Goal: Task Accomplishment & Management: Manage account settings

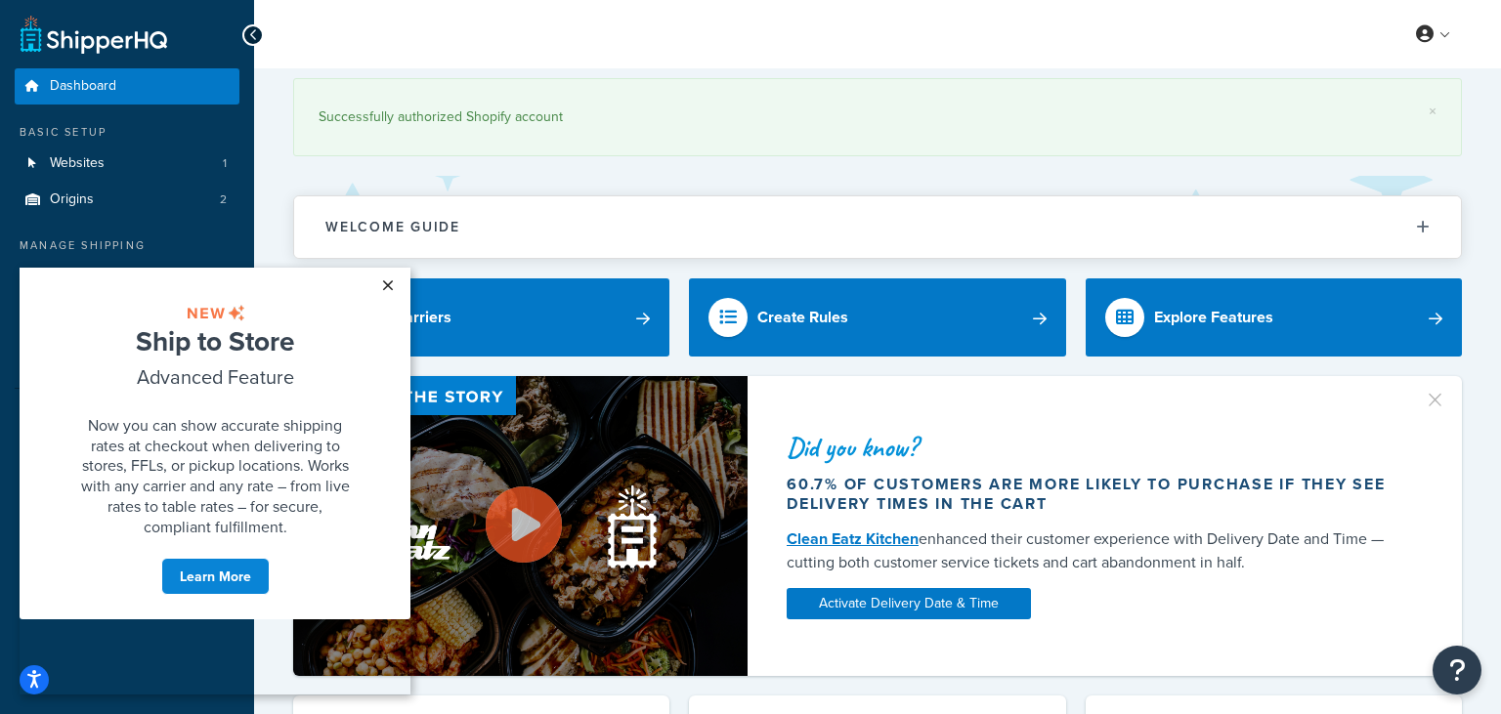
click at [394, 290] on link "×" at bounding box center [387, 285] width 34 height 35
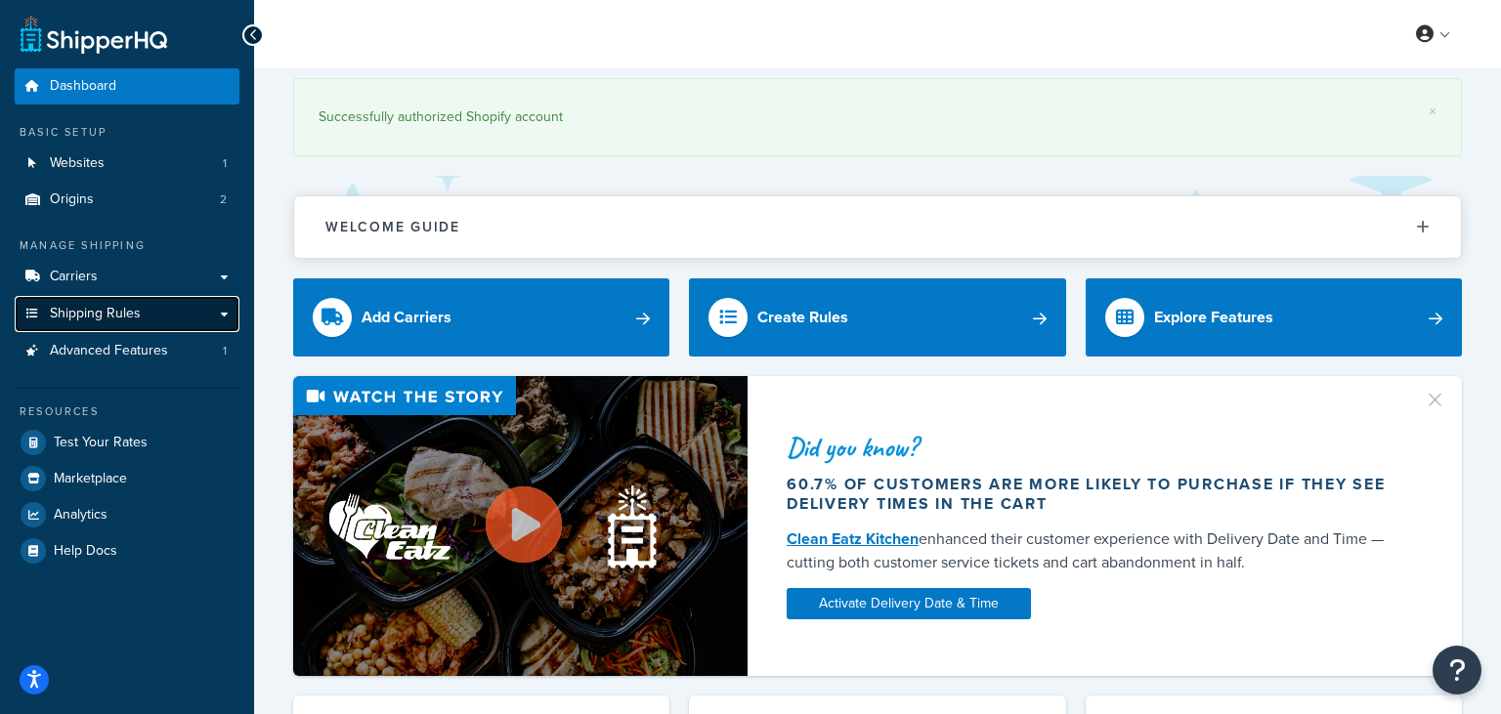
click at [207, 315] on link "Shipping Rules" at bounding box center [127, 314] width 225 height 36
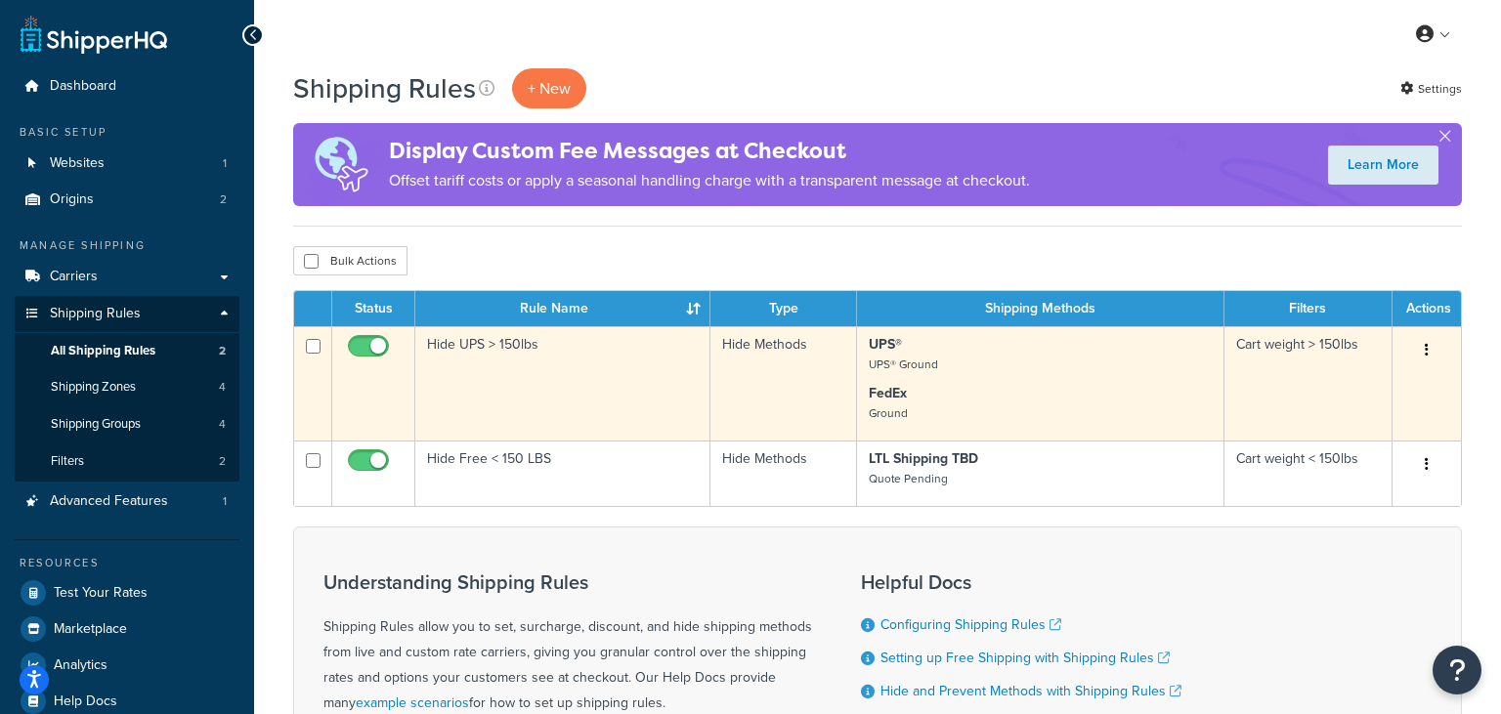
click at [1429, 350] on icon "button" at bounding box center [1427, 350] width 4 height 14
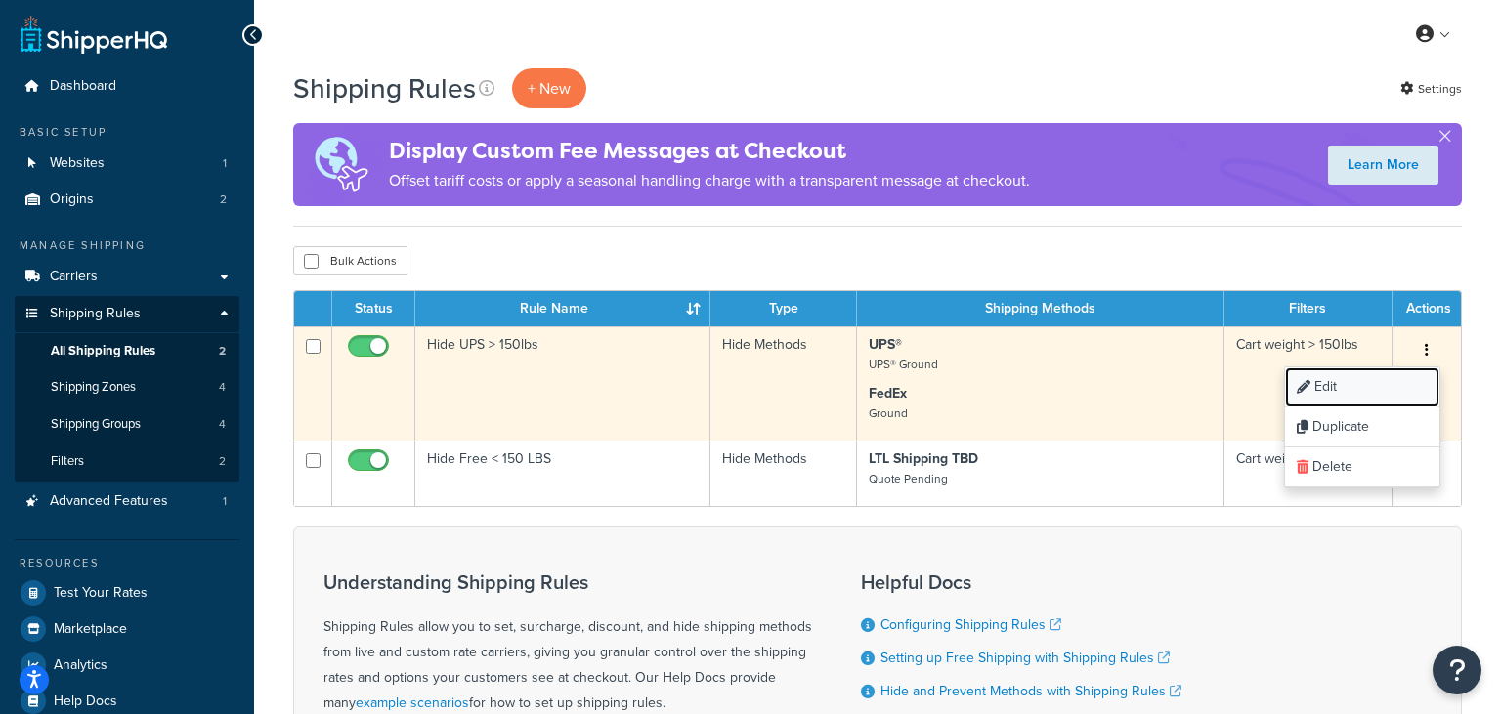
click at [1394, 386] on link "Edit" at bounding box center [1362, 387] width 154 height 40
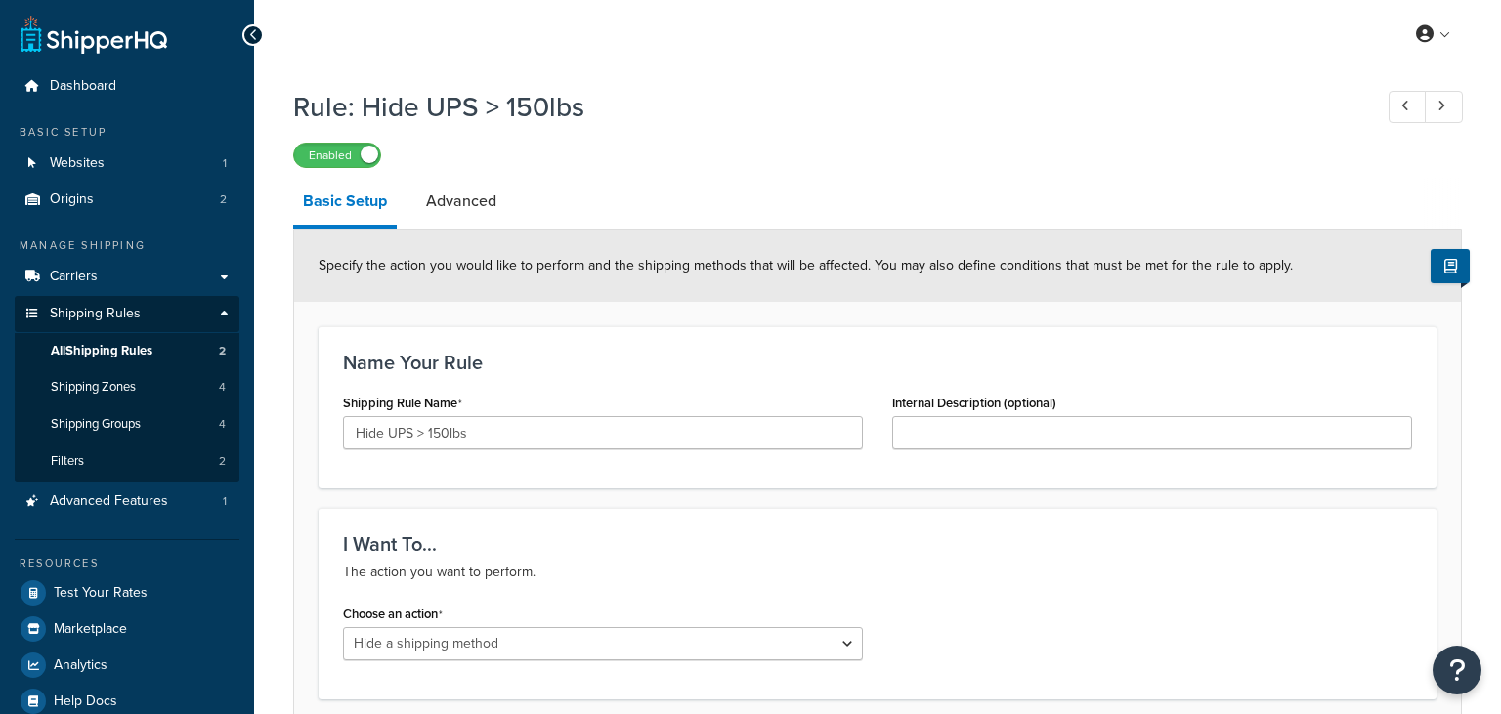
select select "HIDE"
click at [462, 210] on link "Advanced" at bounding box center [461, 201] width 90 height 47
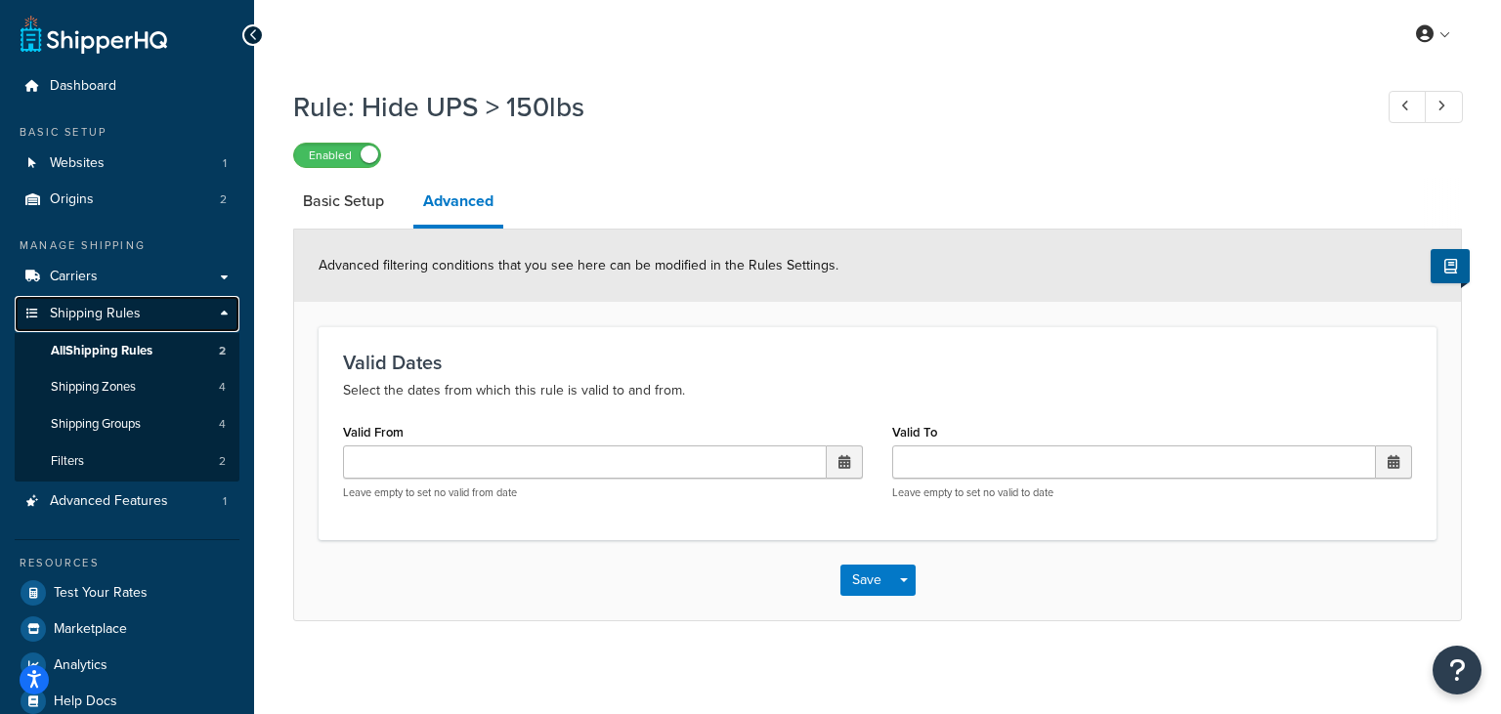
click at [225, 309] on link "Shipping Rules" at bounding box center [127, 314] width 225 height 36
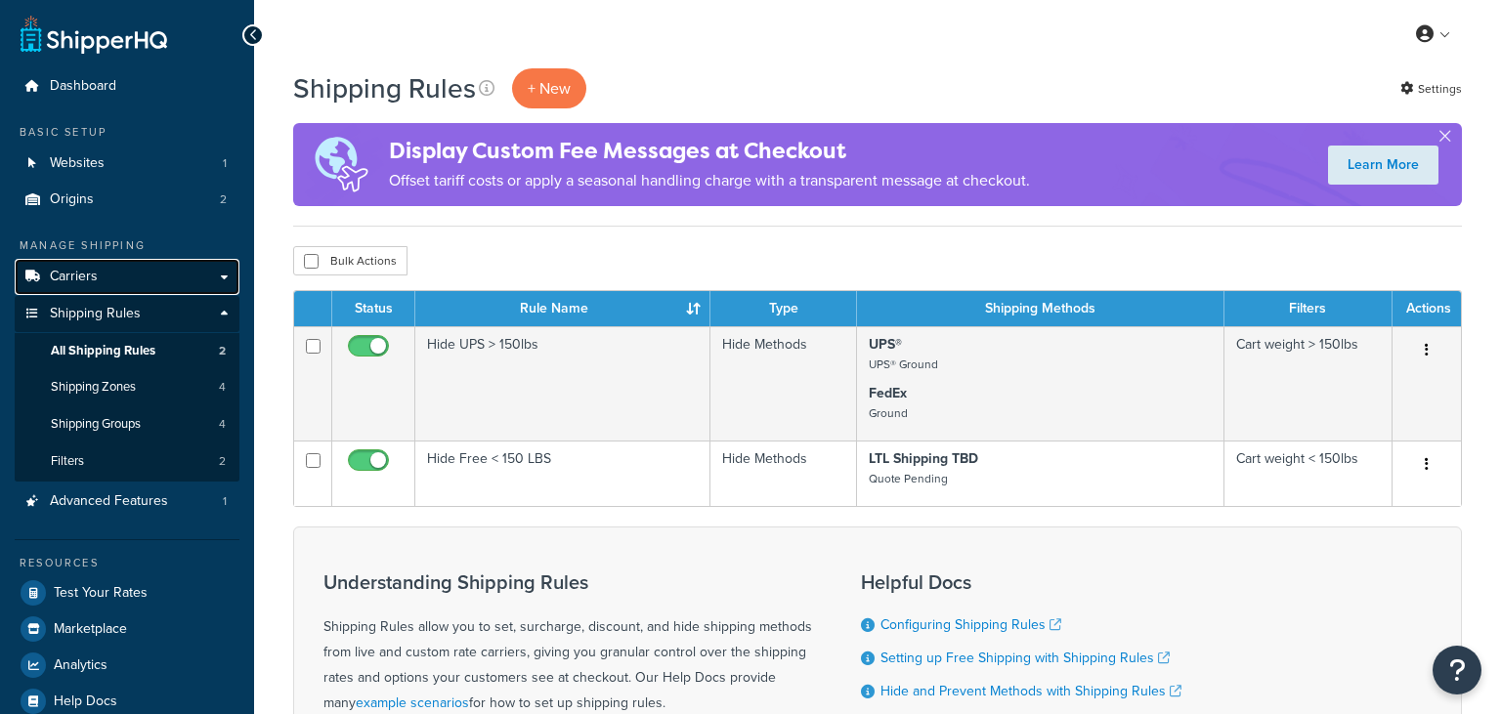
click at [225, 279] on link "Carriers" at bounding box center [127, 277] width 225 height 36
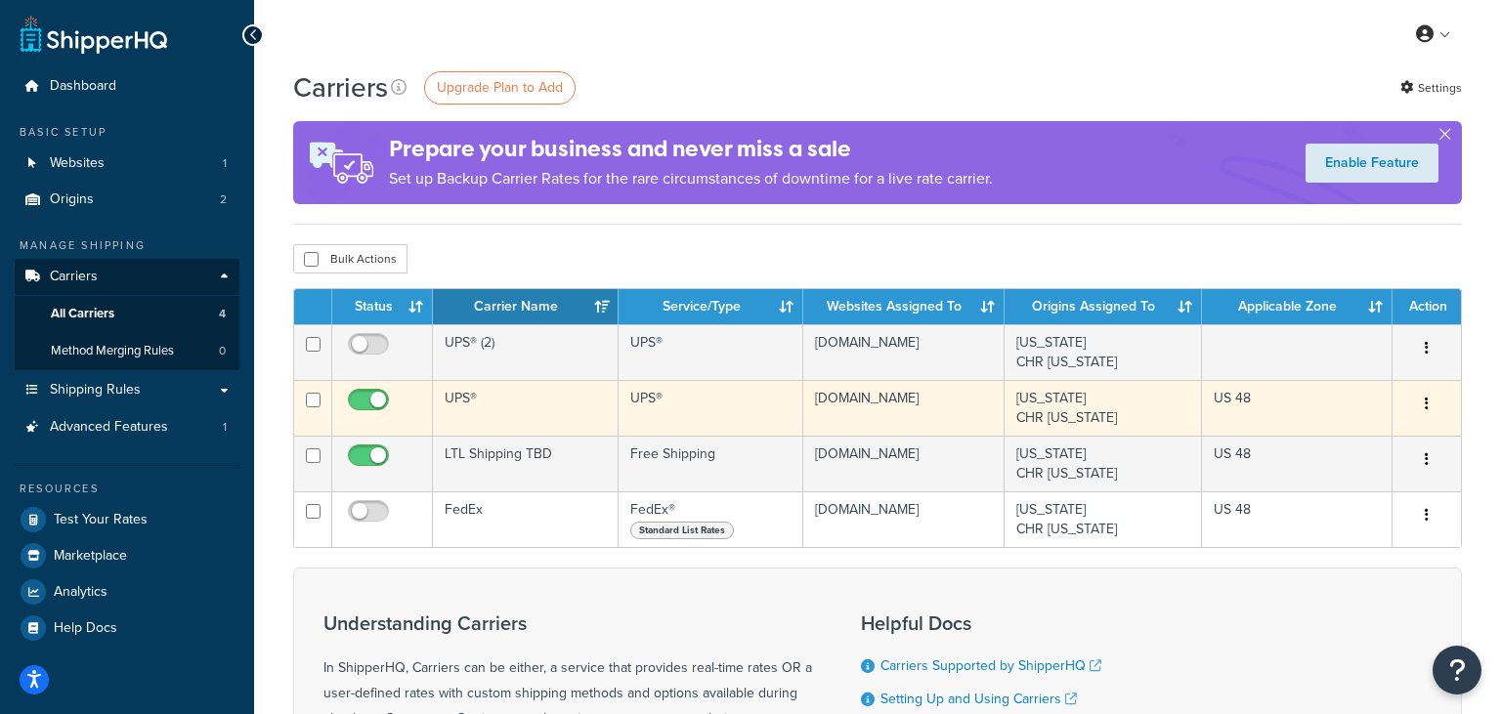
click at [1428, 406] on icon "button" at bounding box center [1427, 404] width 4 height 14
click at [1360, 442] on link "Edit" at bounding box center [1348, 443] width 154 height 40
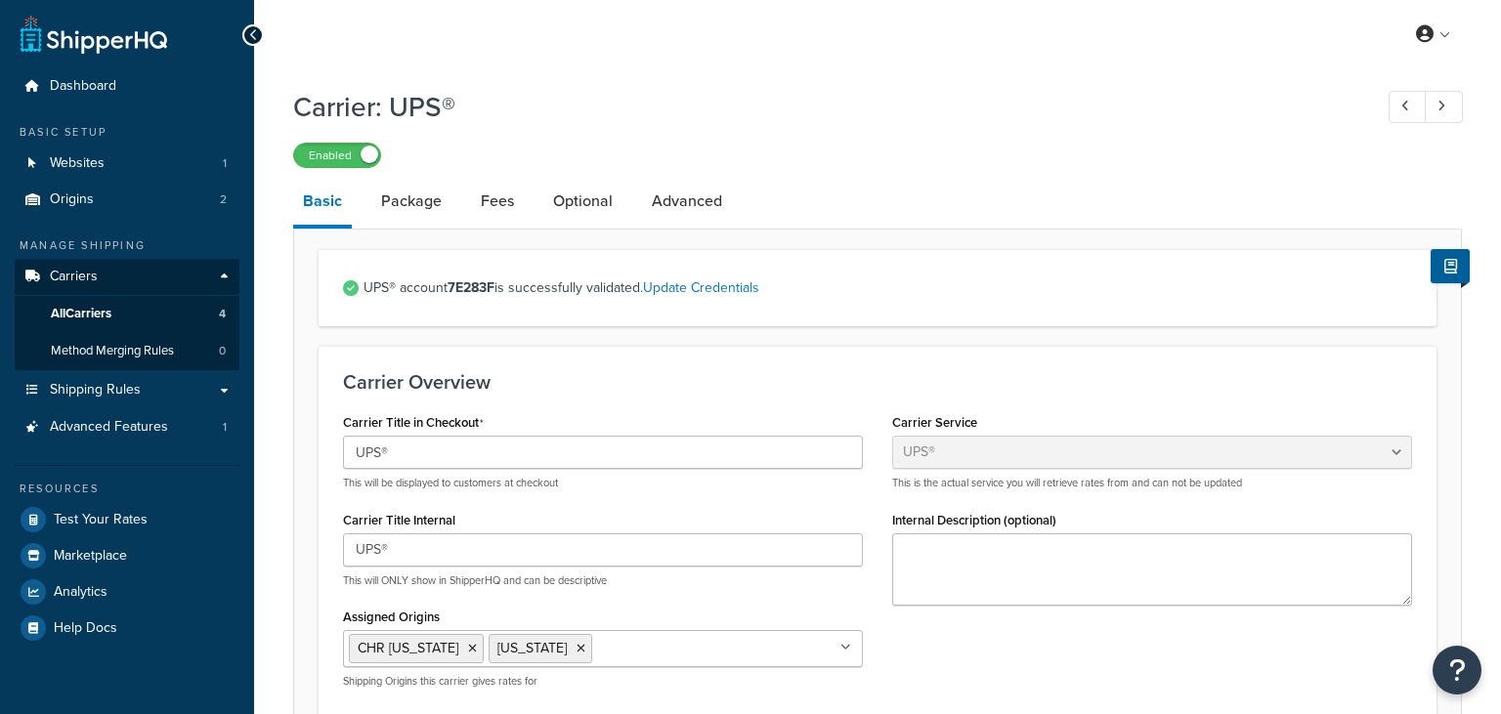
select select "ups"
click at [498, 207] on link "Fees" at bounding box center [497, 201] width 53 height 47
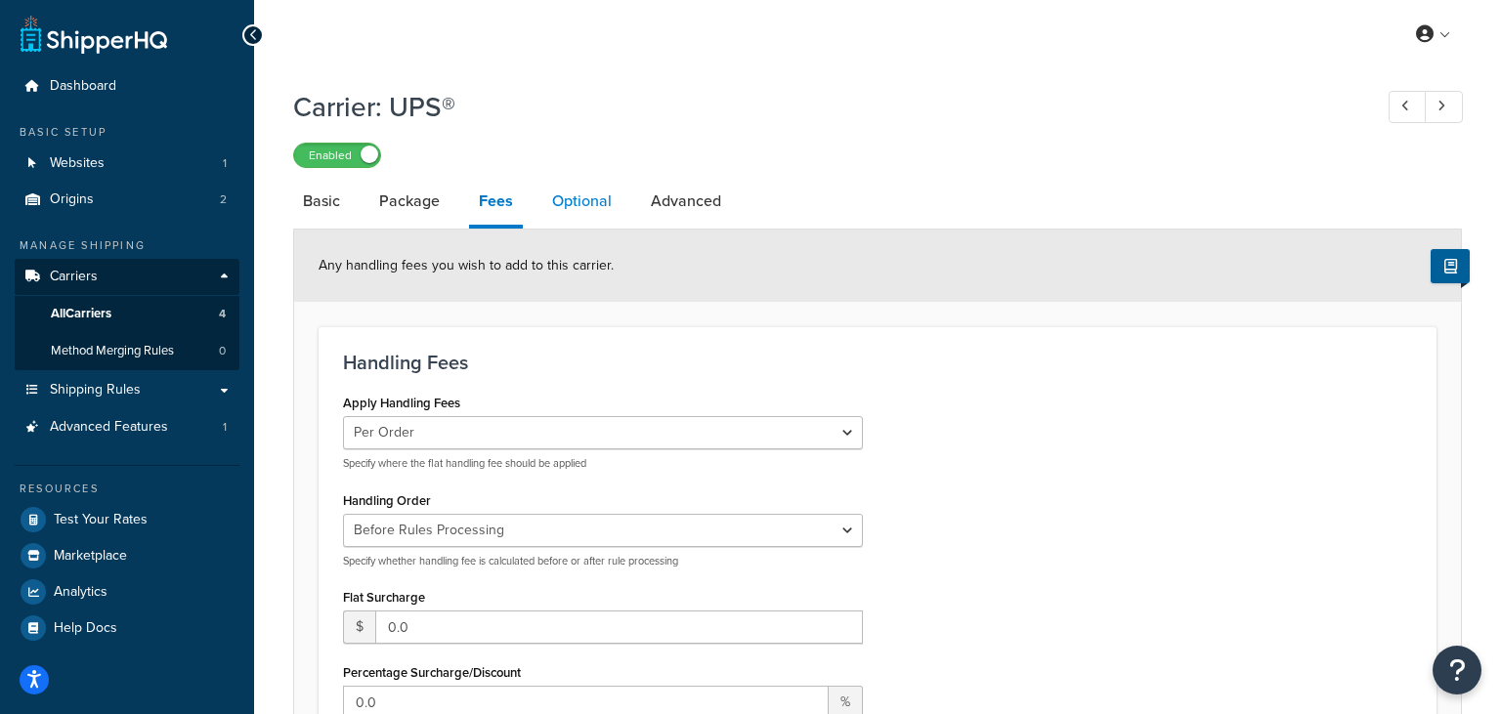
click at [581, 213] on link "Optional" at bounding box center [581, 201] width 79 height 47
select select "business"
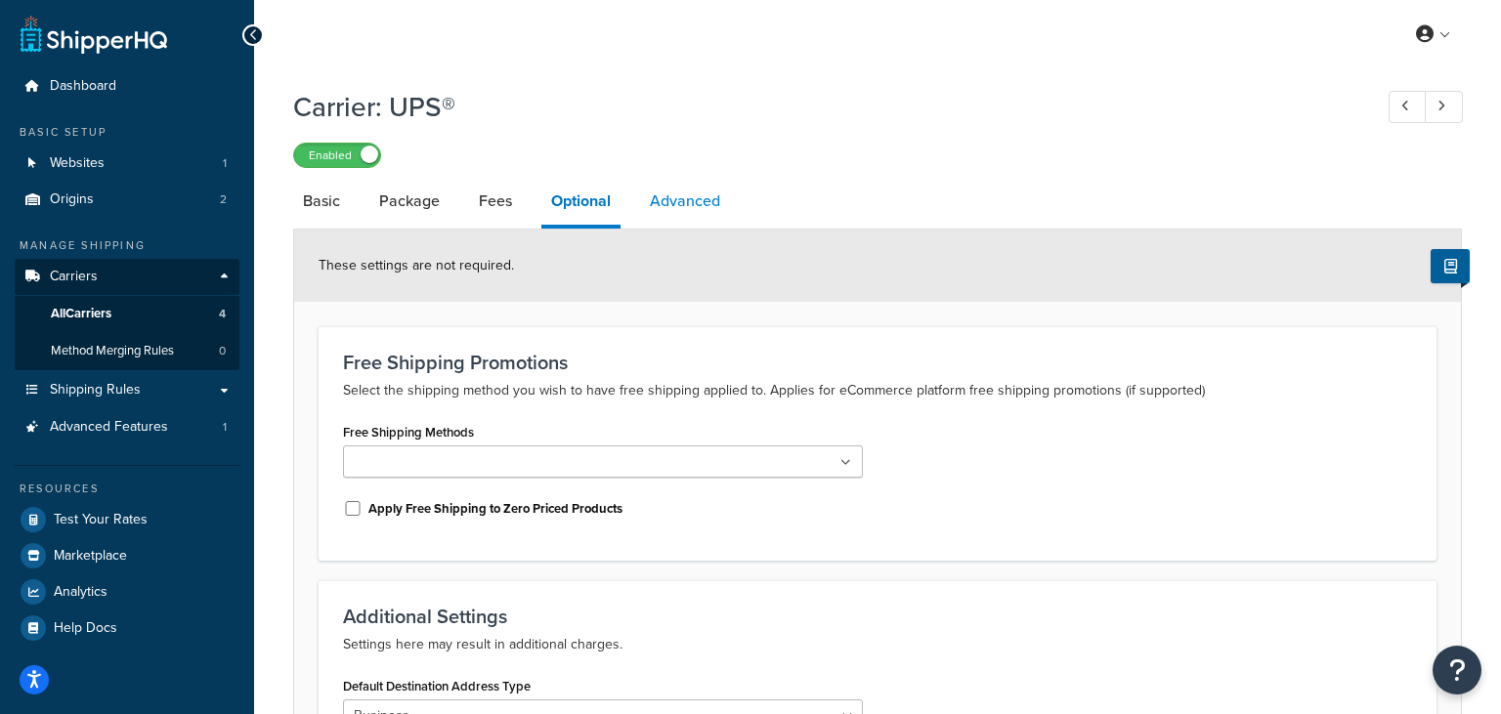
click at [700, 200] on link "Advanced" at bounding box center [685, 201] width 90 height 47
select select "false"
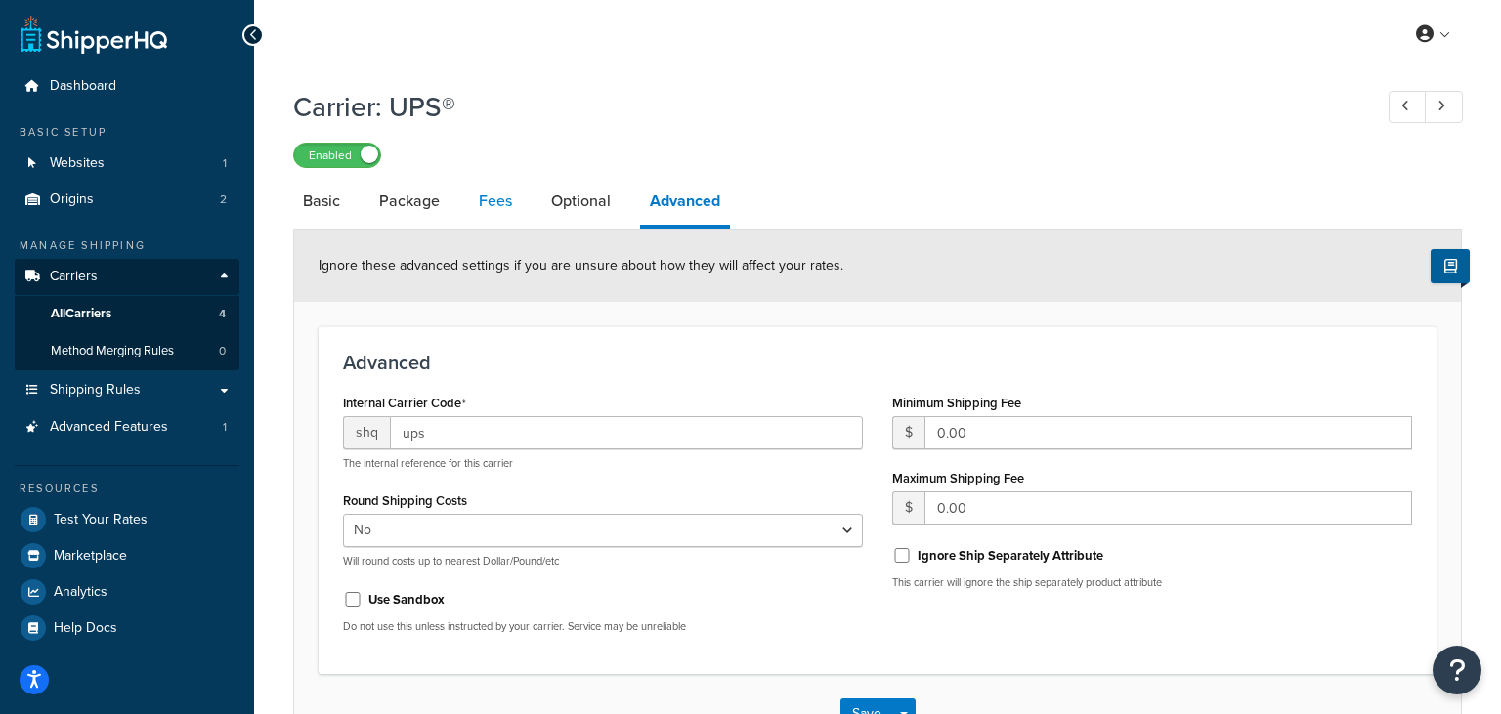
click at [483, 197] on link "Fees" at bounding box center [495, 201] width 53 height 47
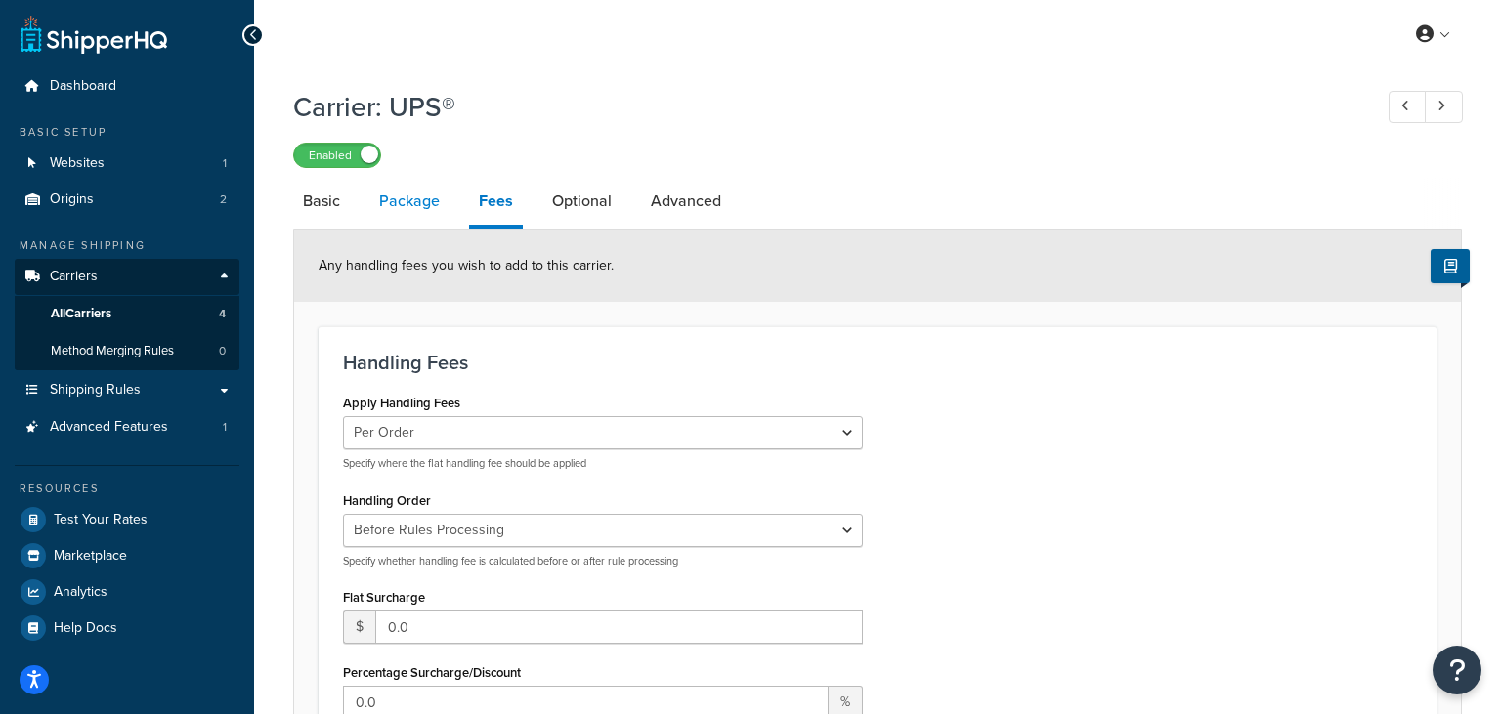
click at [423, 209] on link "Package" at bounding box center [409, 201] width 80 height 47
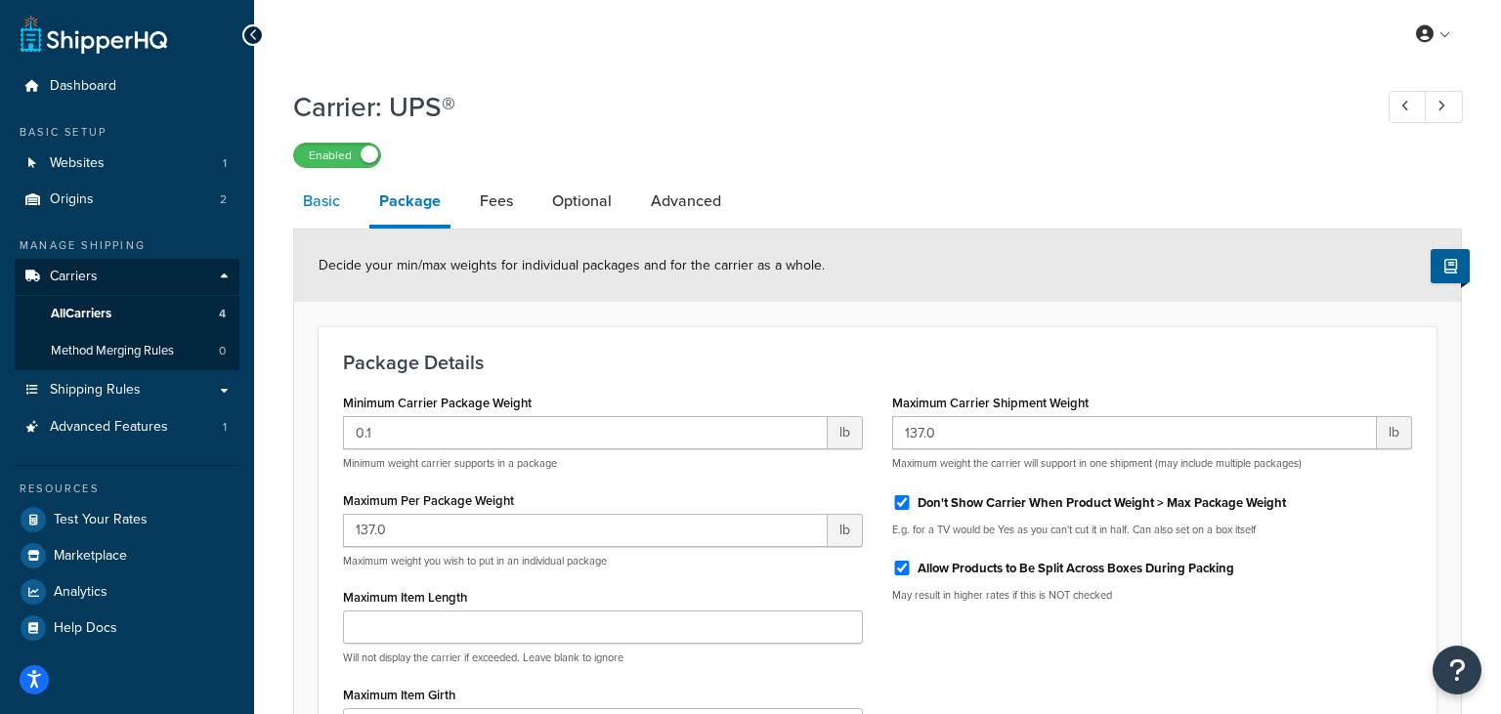
click at [320, 203] on link "Basic" at bounding box center [321, 201] width 57 height 47
select select "ups"
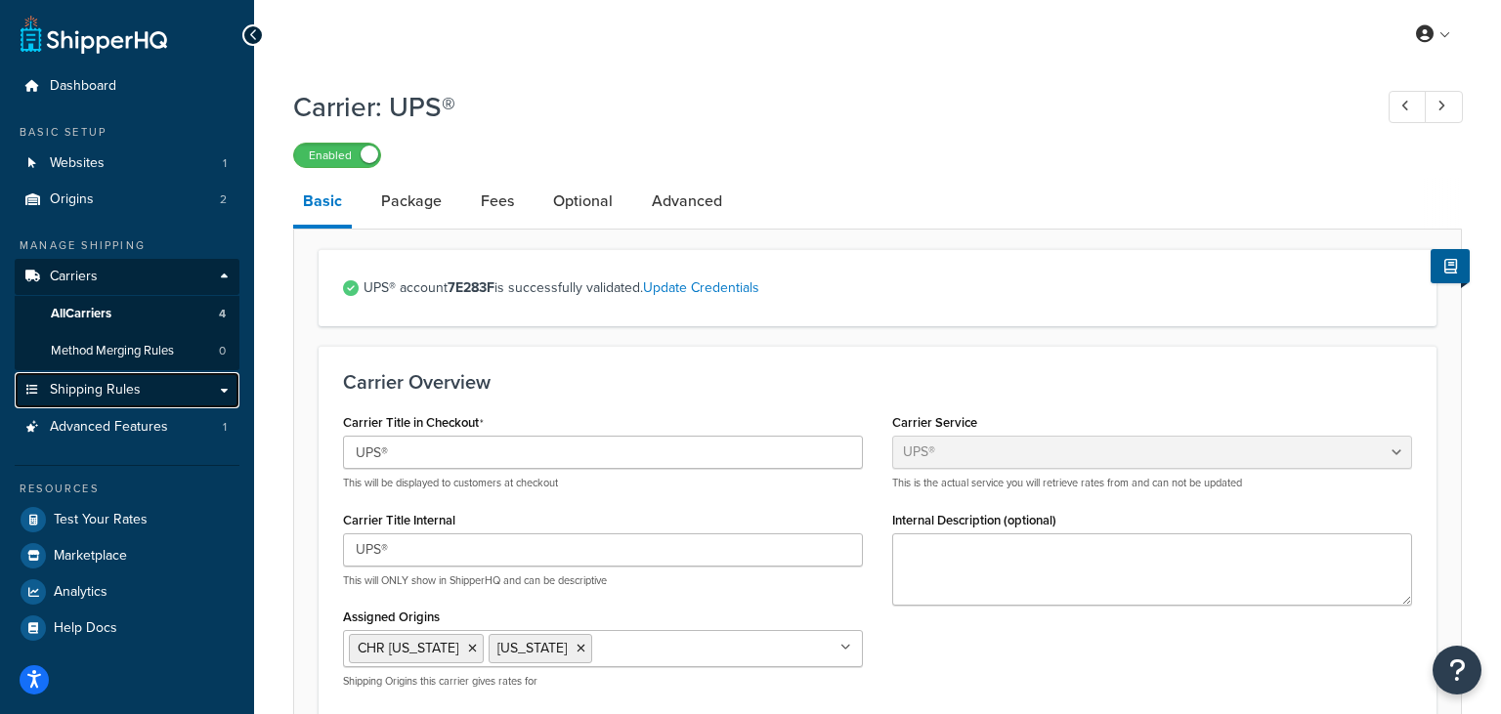
click at [220, 387] on link "Shipping Rules" at bounding box center [127, 390] width 225 height 36
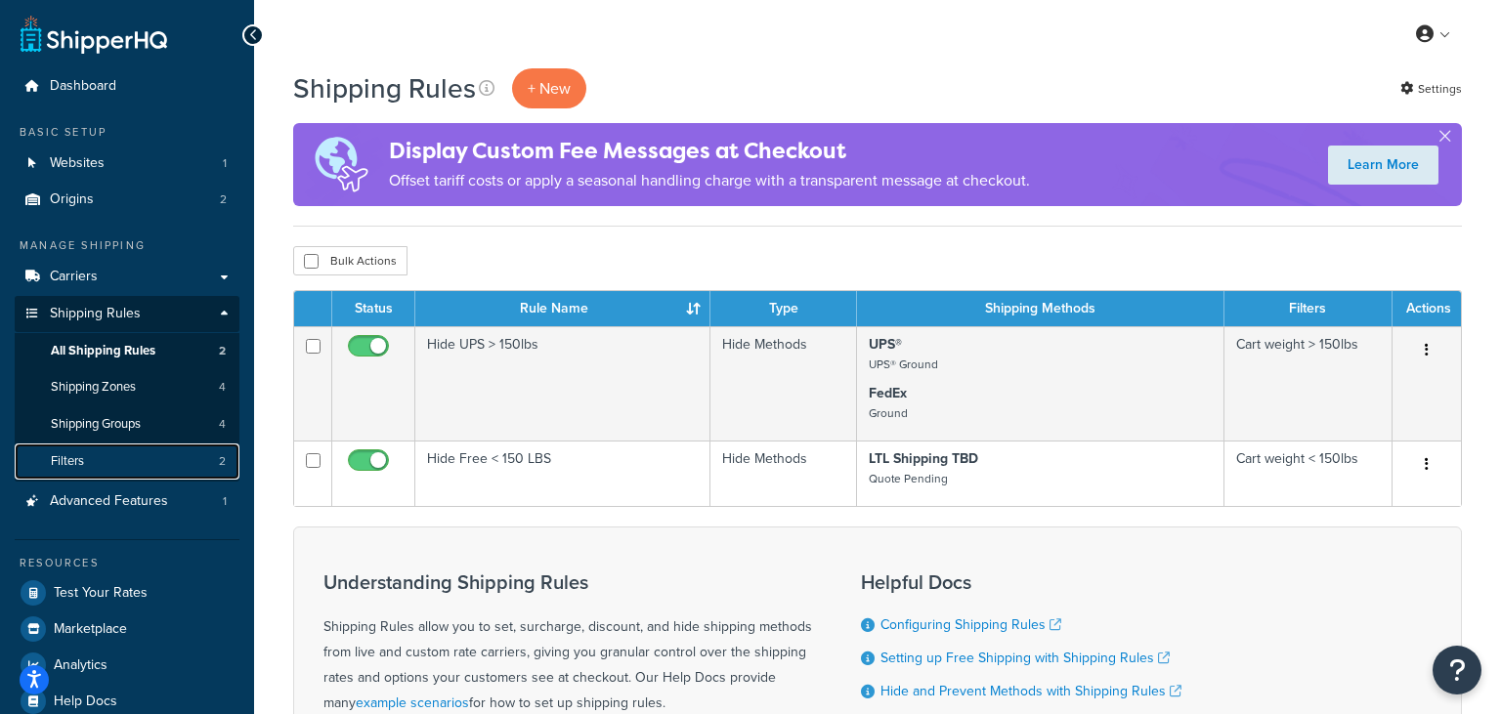
click at [151, 457] on link "Filters 2" at bounding box center [127, 462] width 225 height 36
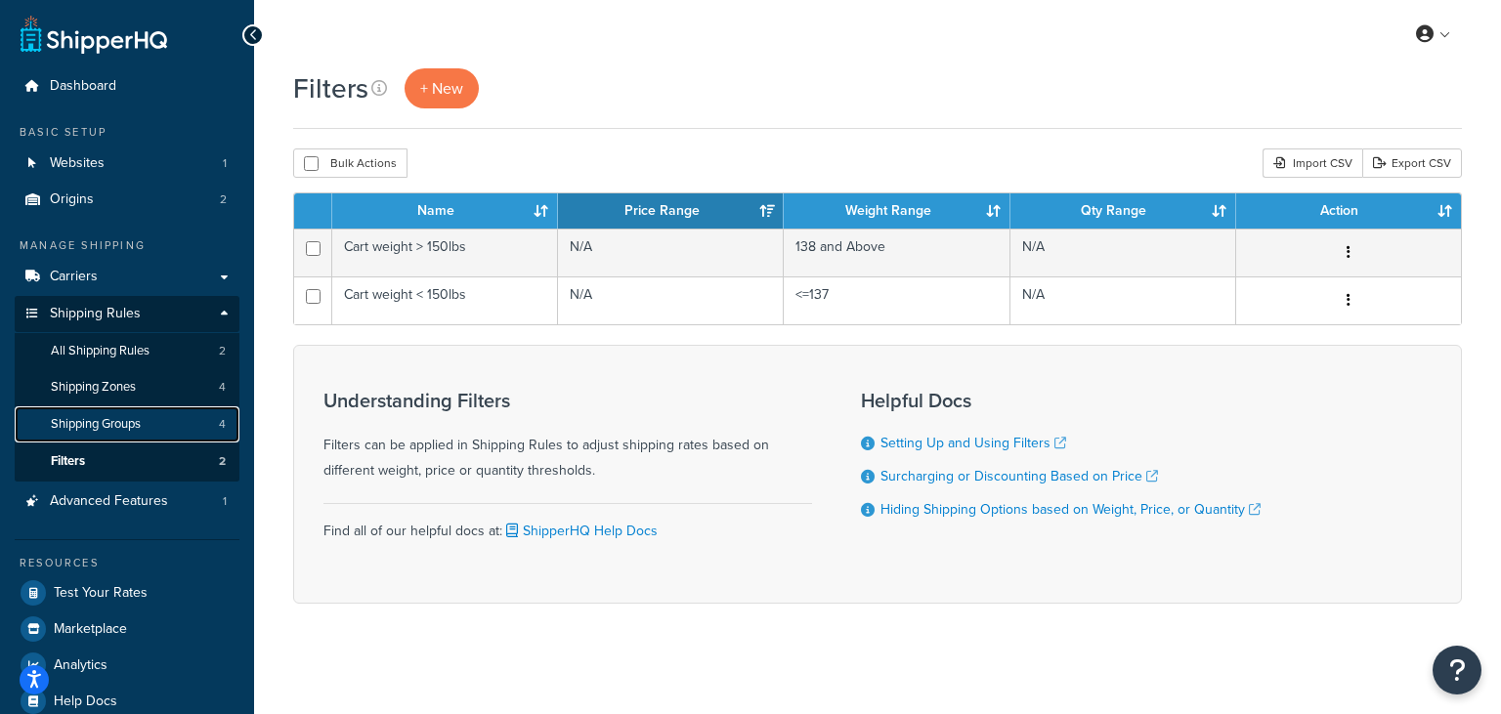
click at [139, 430] on span "Shipping Groups" at bounding box center [96, 424] width 90 height 17
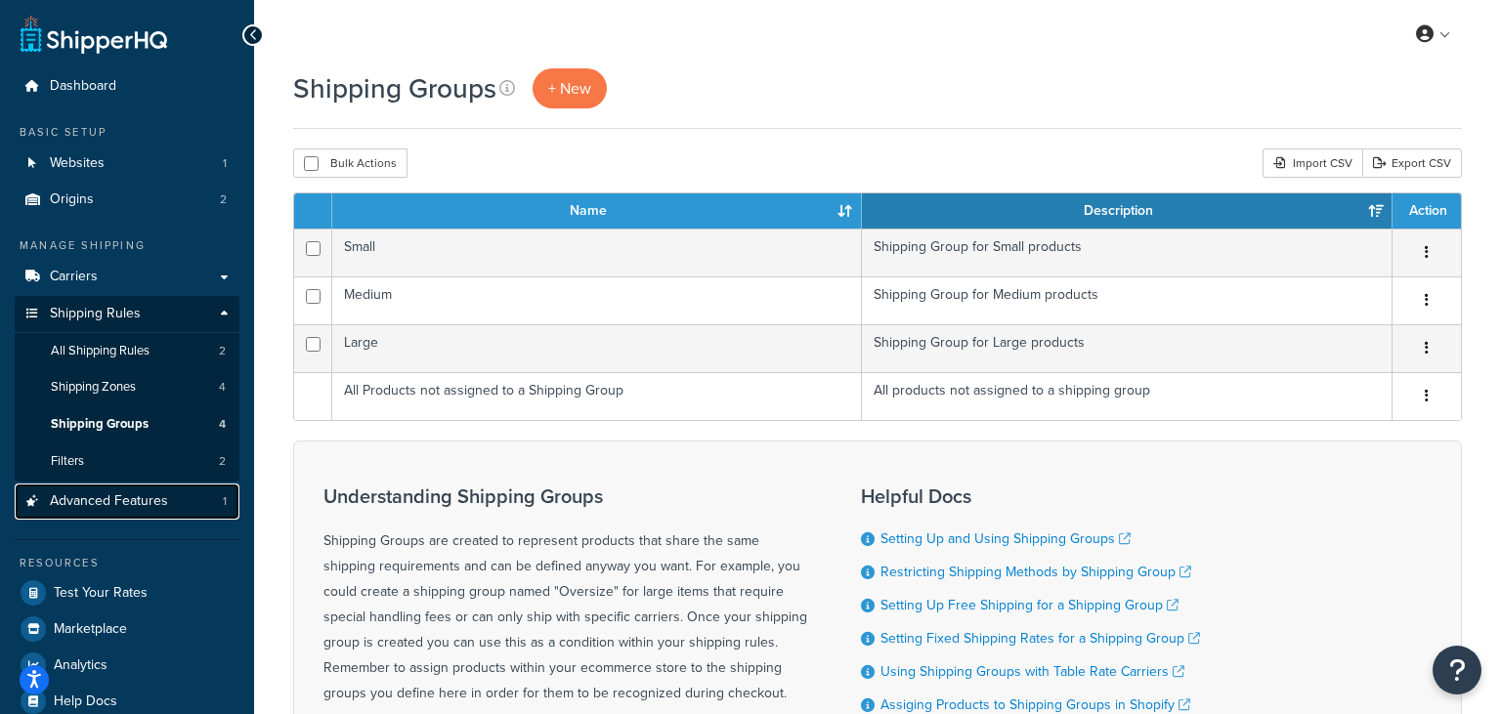
click at [77, 500] on span "Advanced Features" at bounding box center [109, 502] width 118 height 17
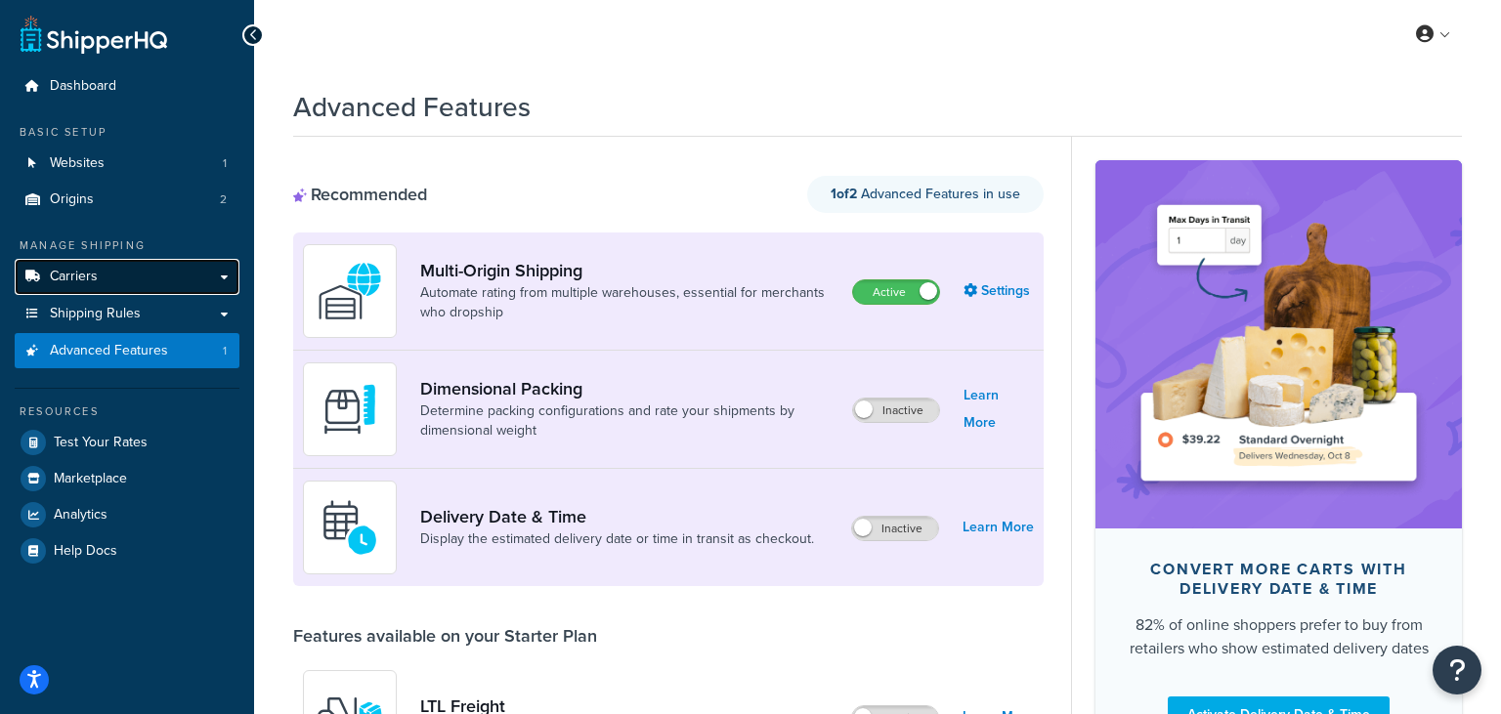
click at [225, 271] on link "Carriers" at bounding box center [127, 277] width 225 height 36
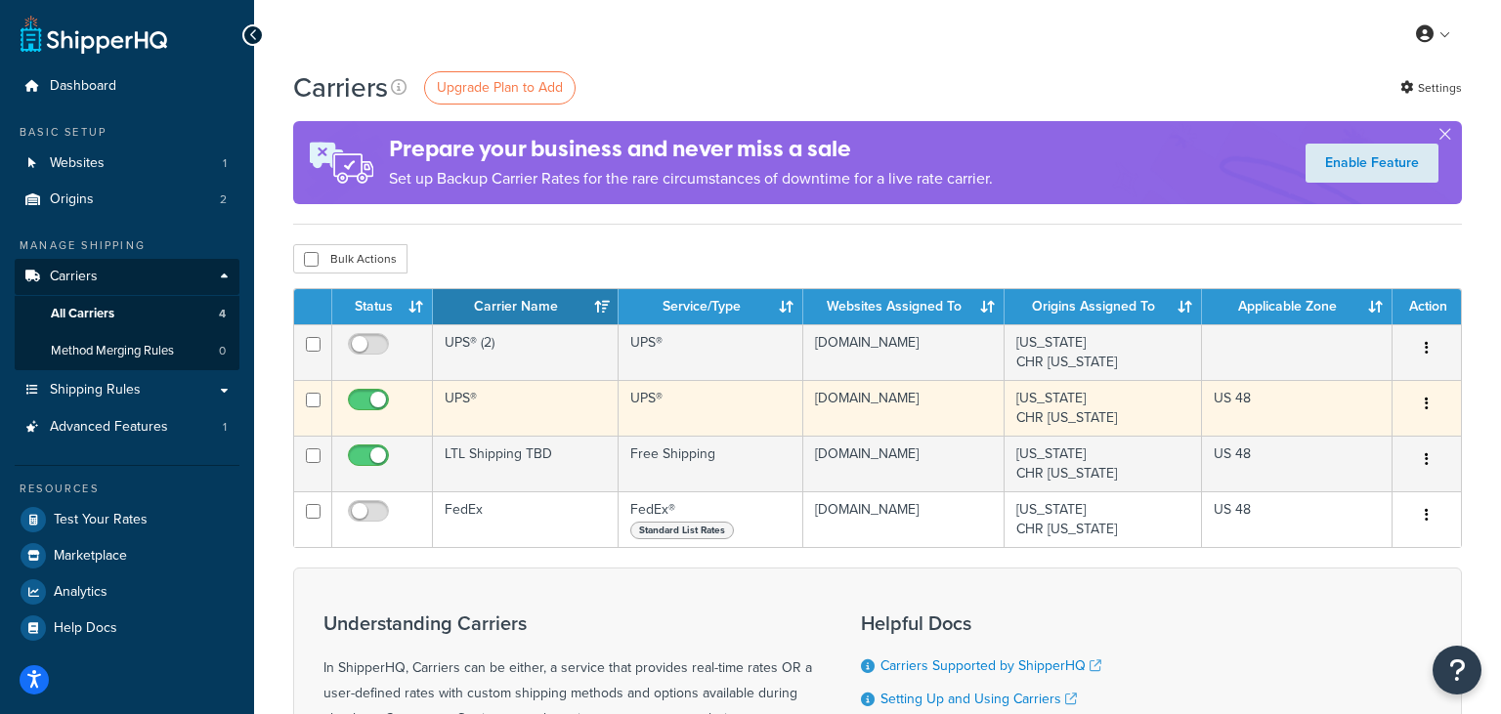
click at [1432, 409] on button "button" at bounding box center [1426, 404] width 27 height 31
click at [1359, 443] on link "Edit" at bounding box center [1348, 443] width 154 height 40
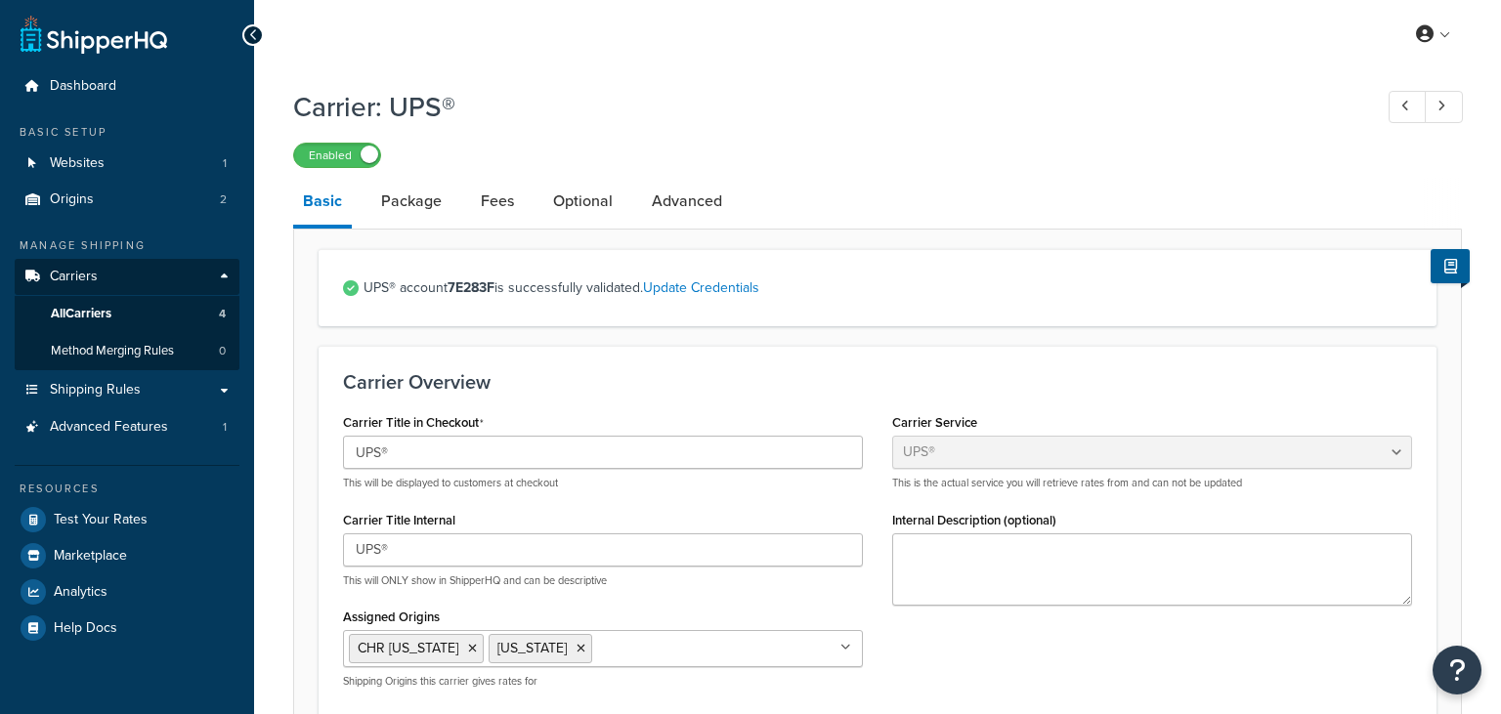
select select "ups"
click at [225, 377] on link "Shipping Rules" at bounding box center [127, 390] width 225 height 36
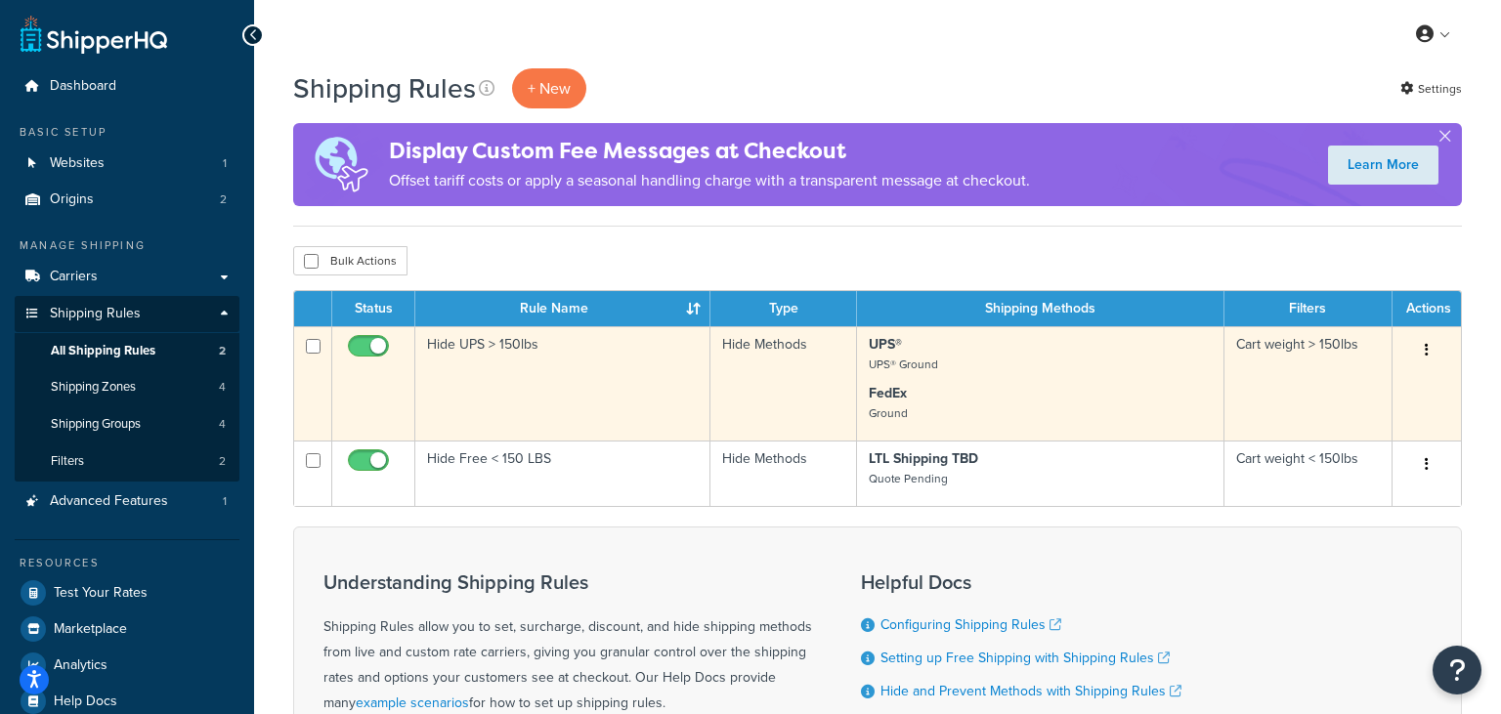
click at [1429, 353] on icon "button" at bounding box center [1427, 350] width 4 height 14
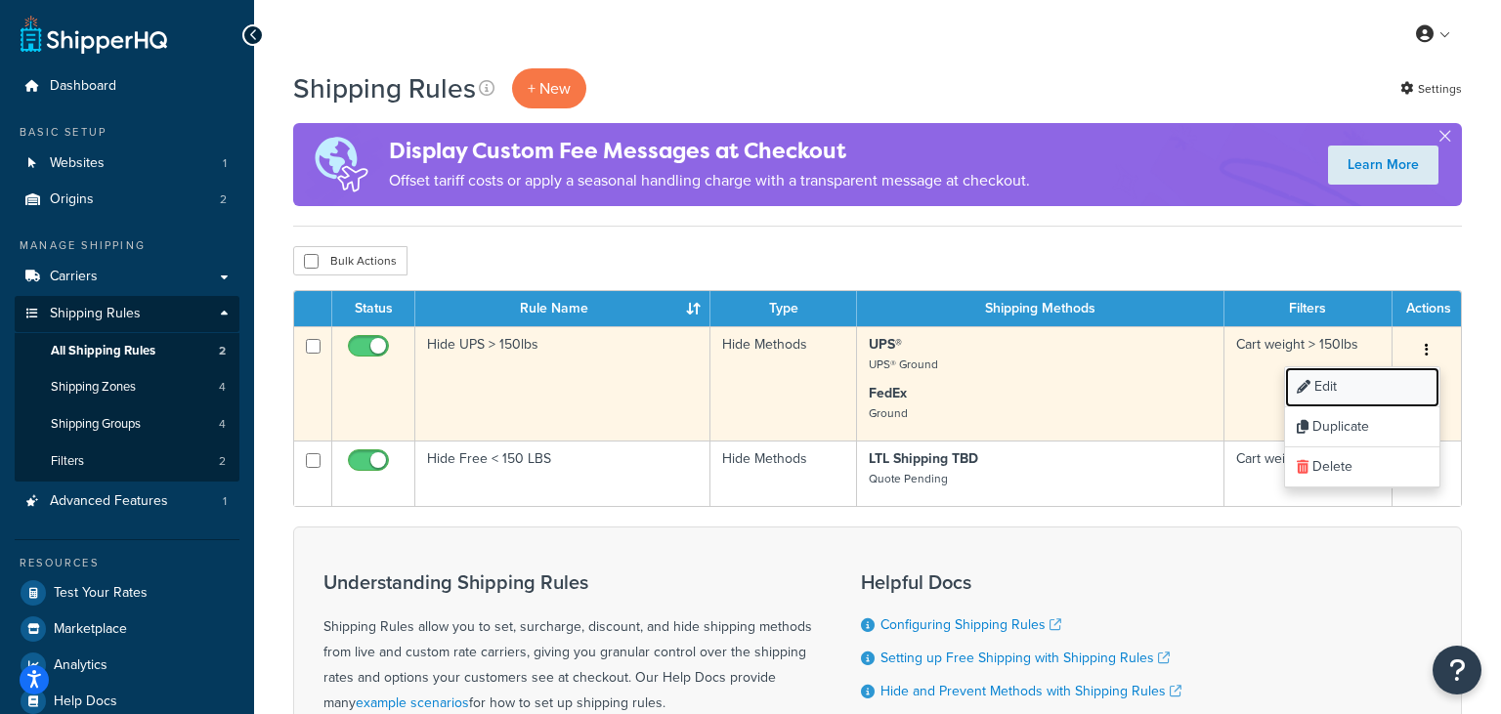
click at [1410, 376] on link "Edit" at bounding box center [1362, 387] width 154 height 40
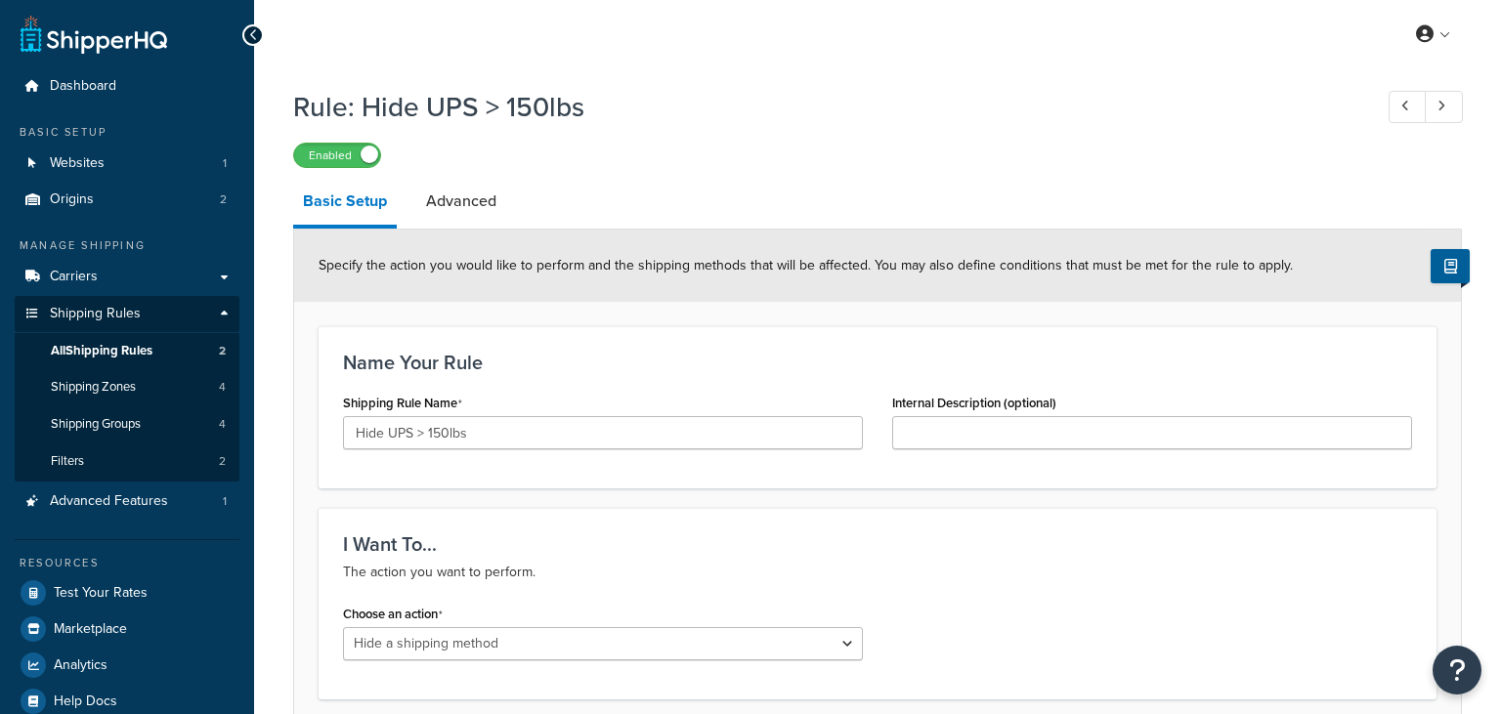
select select "HIDE"
click at [461, 200] on link "Advanced" at bounding box center [461, 201] width 90 height 47
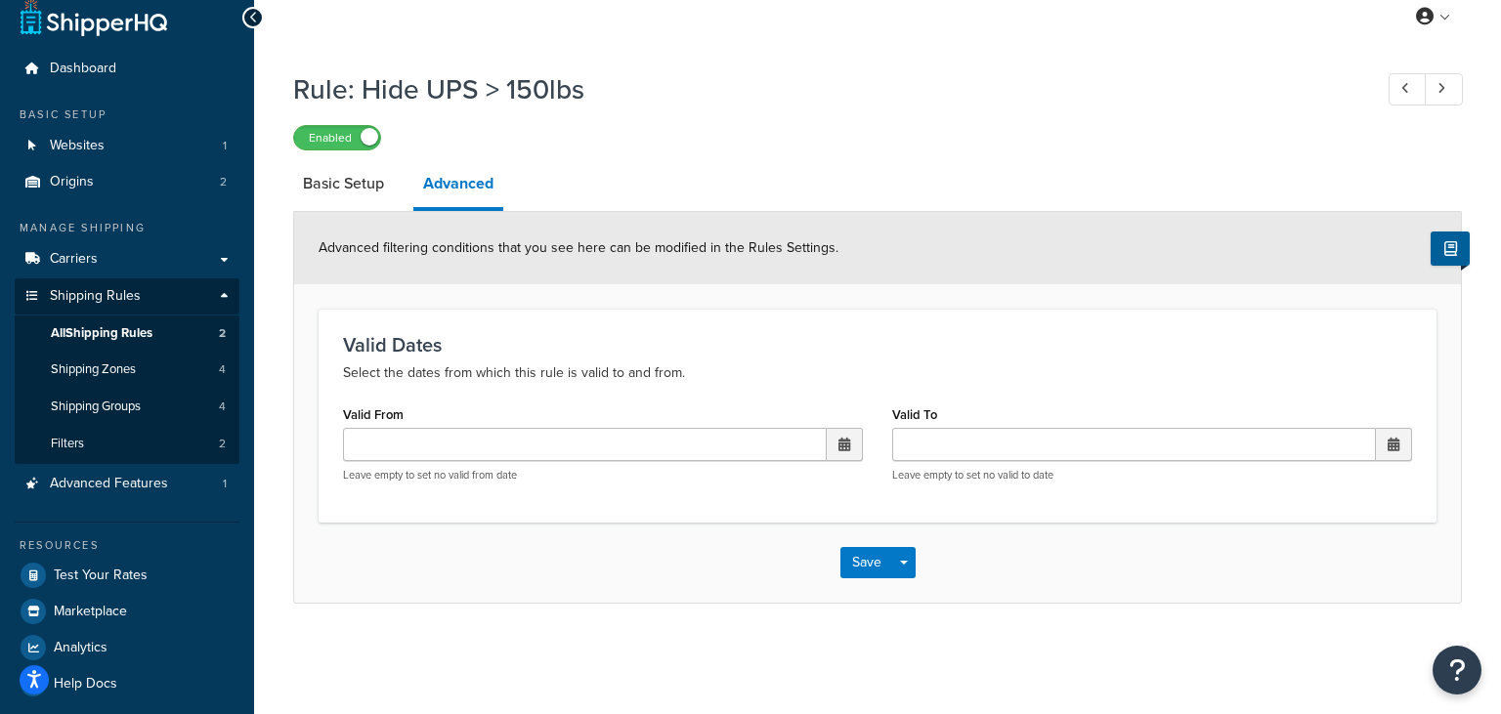
scroll to position [28, 0]
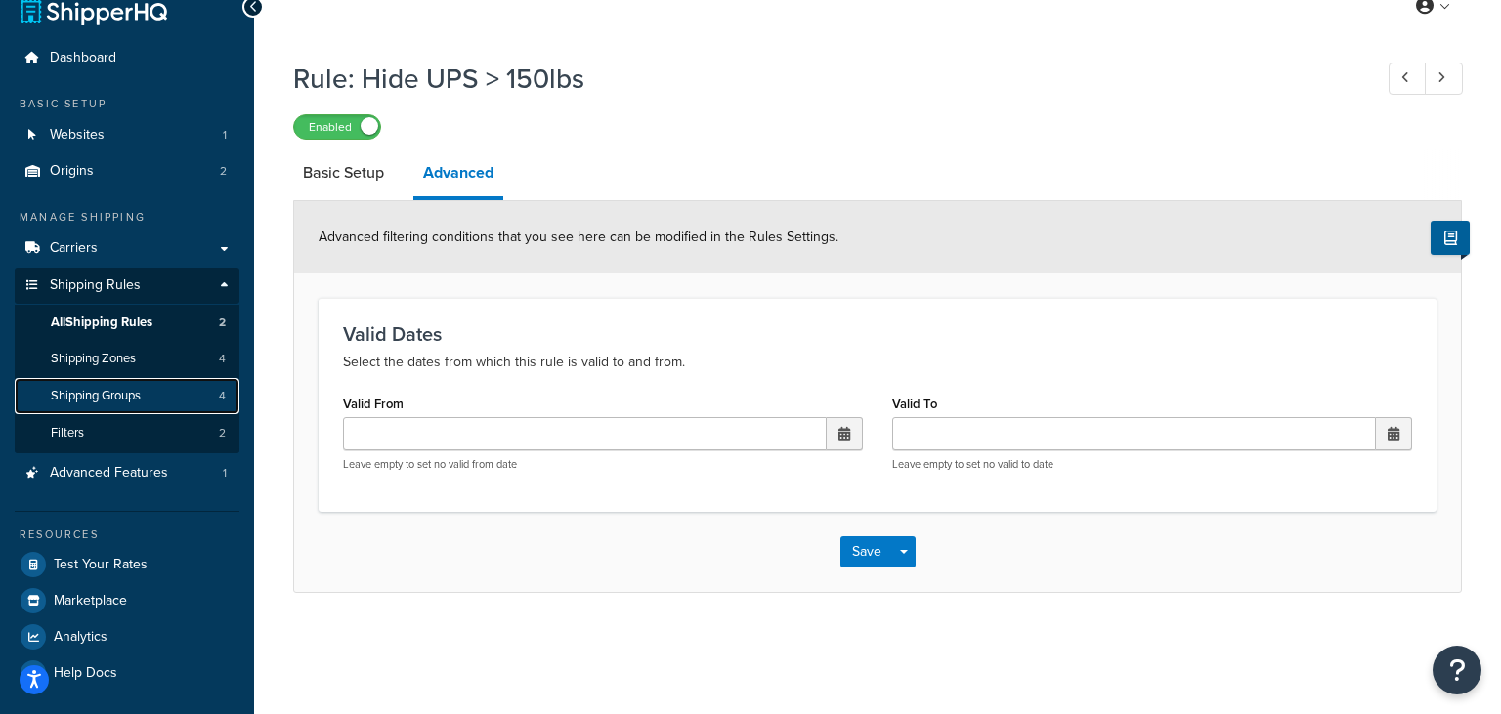
click at [201, 401] on link "Shipping Groups 4" at bounding box center [127, 396] width 225 height 36
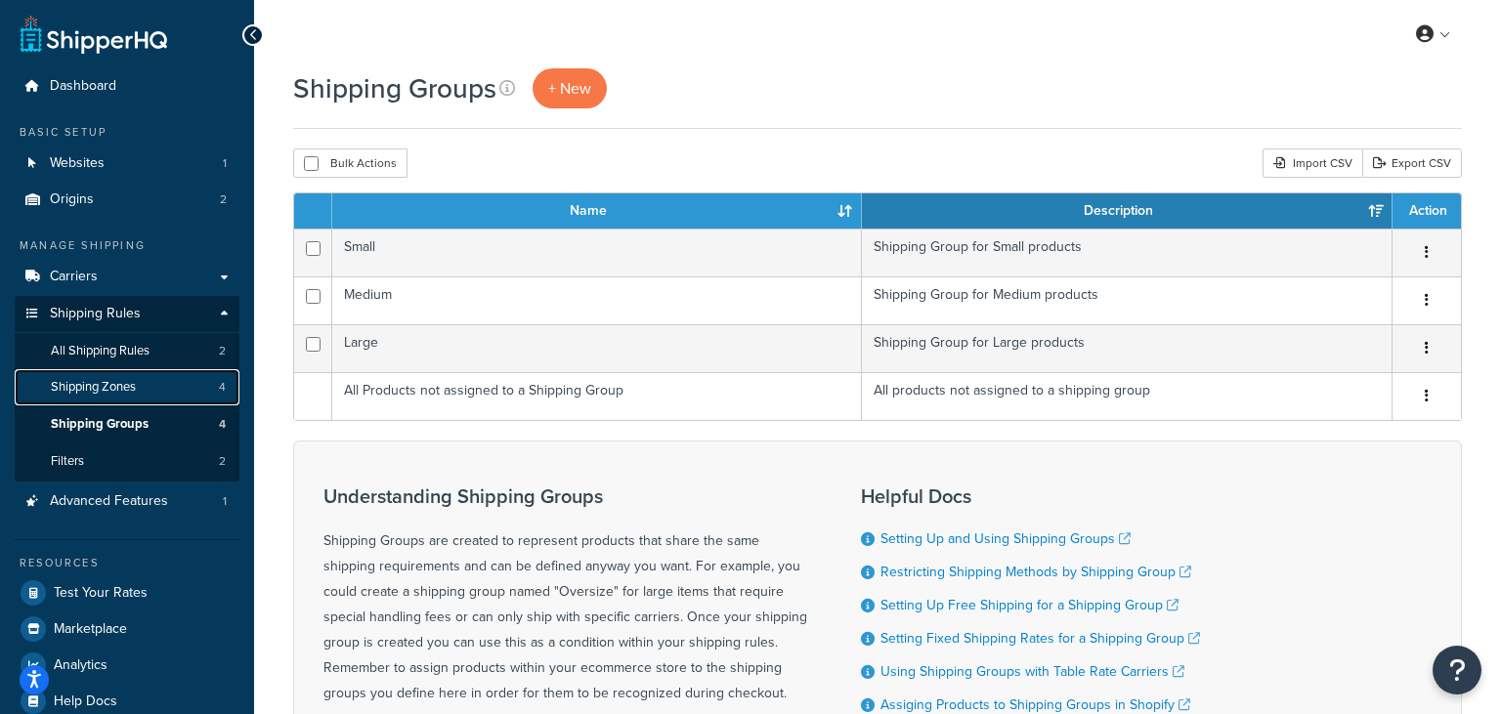
click at [164, 381] on link "Shipping Zones 4" at bounding box center [127, 387] width 225 height 36
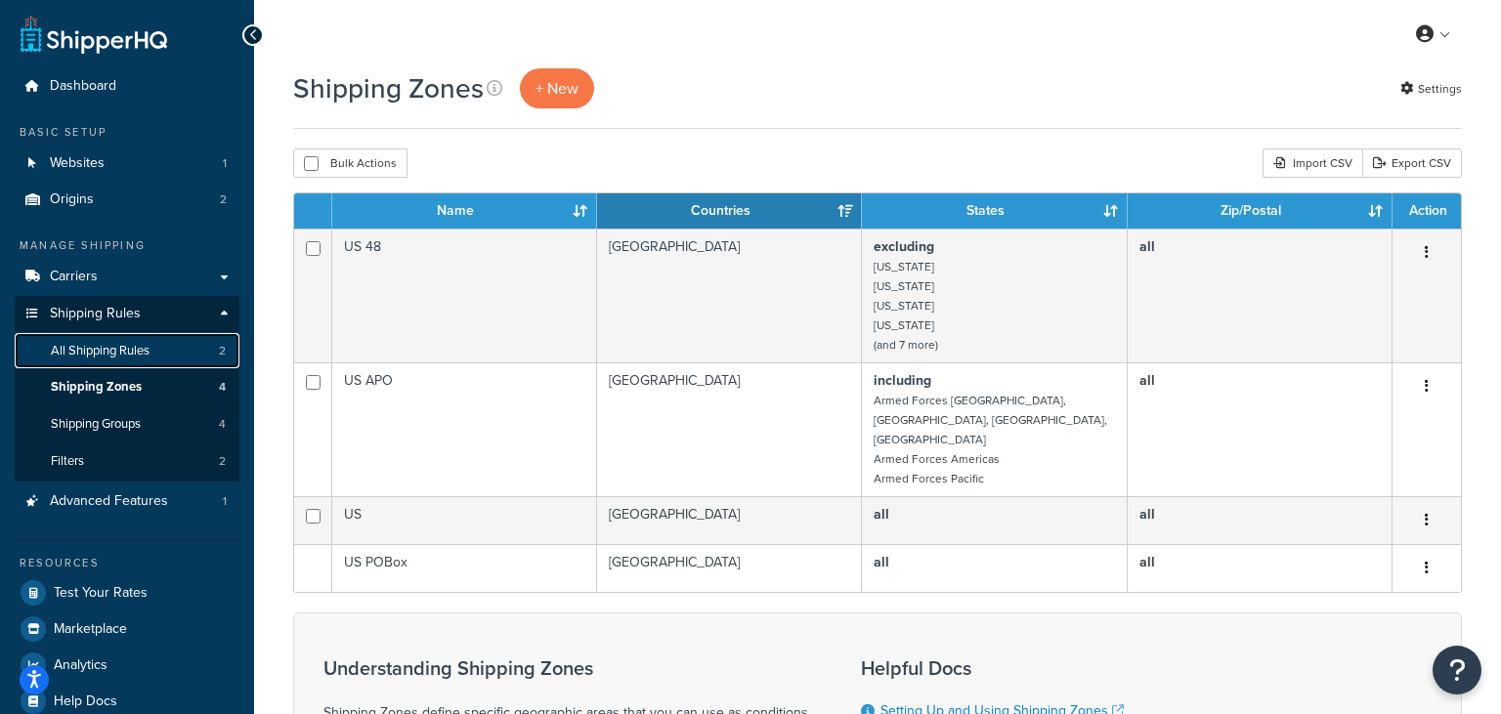
click at [134, 362] on link "All Shipping Rules 2" at bounding box center [127, 351] width 225 height 36
